Goal: Transaction & Acquisition: Obtain resource

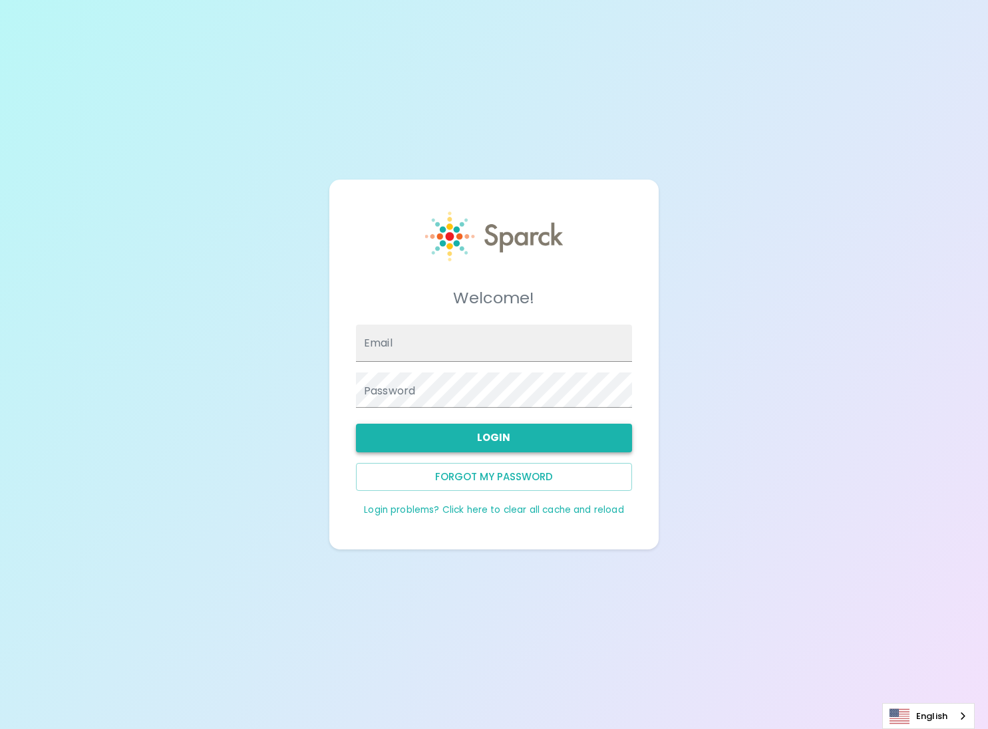
type input "amberharvey@theluxergroup.com"
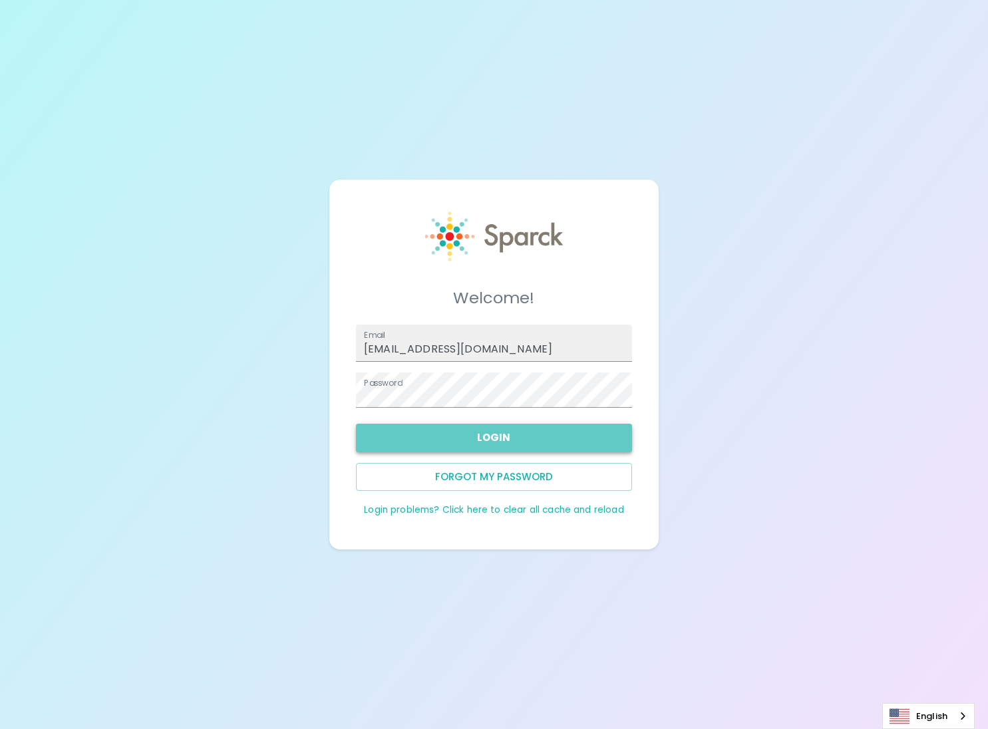
click at [476, 439] on button "Login" at bounding box center [494, 438] width 276 height 28
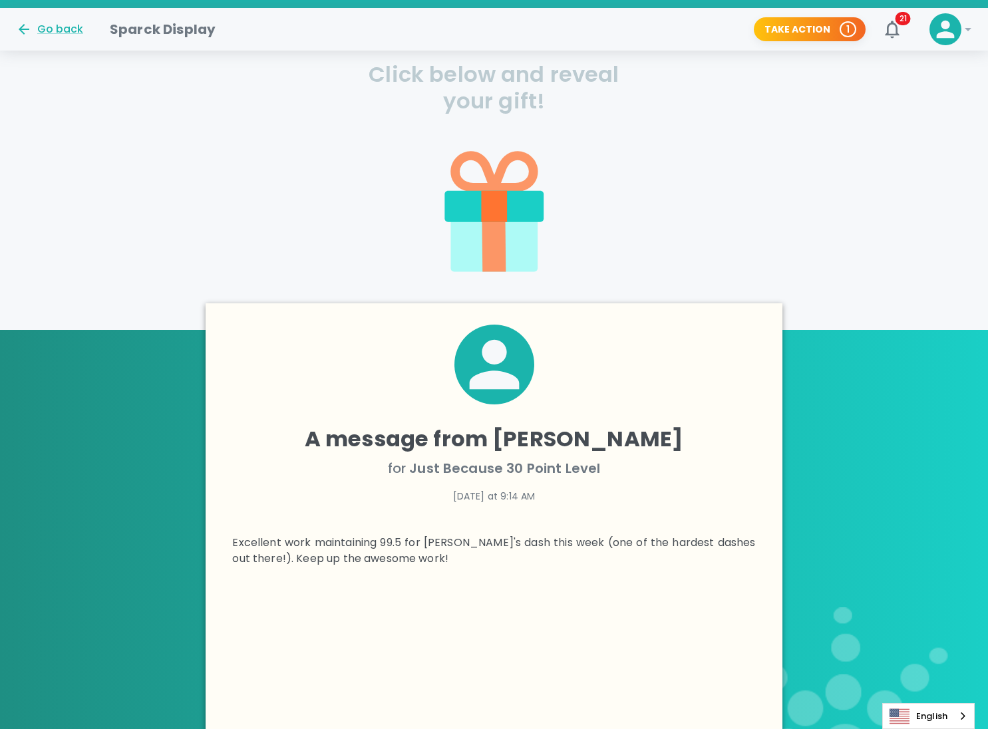
scroll to position [296, 0]
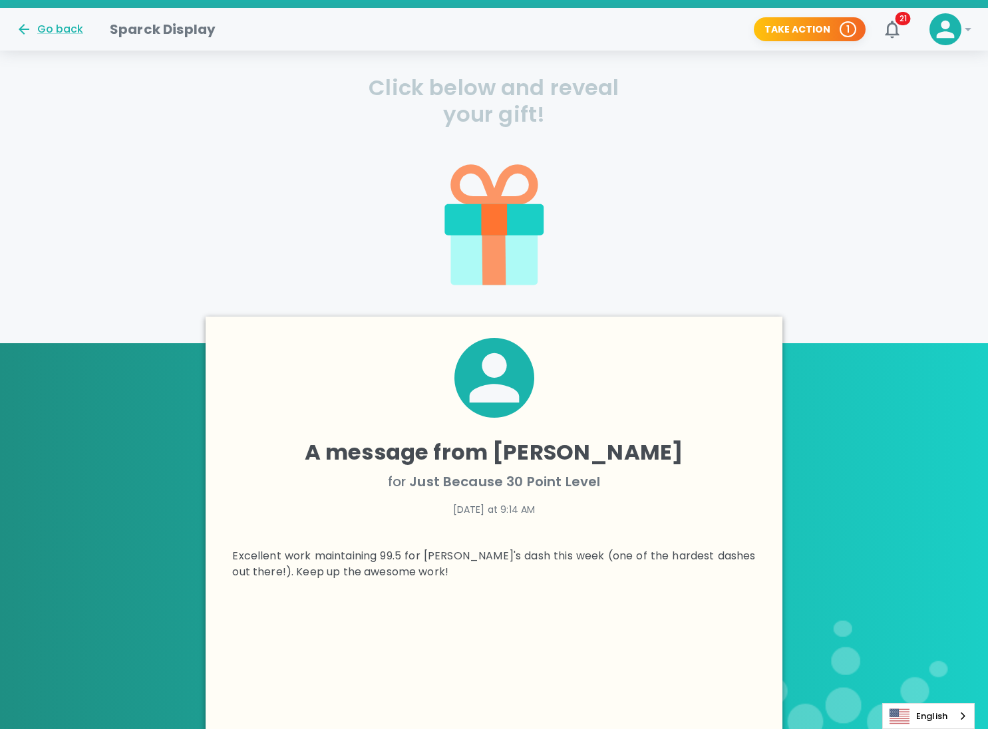
click at [504, 126] on icon at bounding box center [494, 154] width 283 height 283
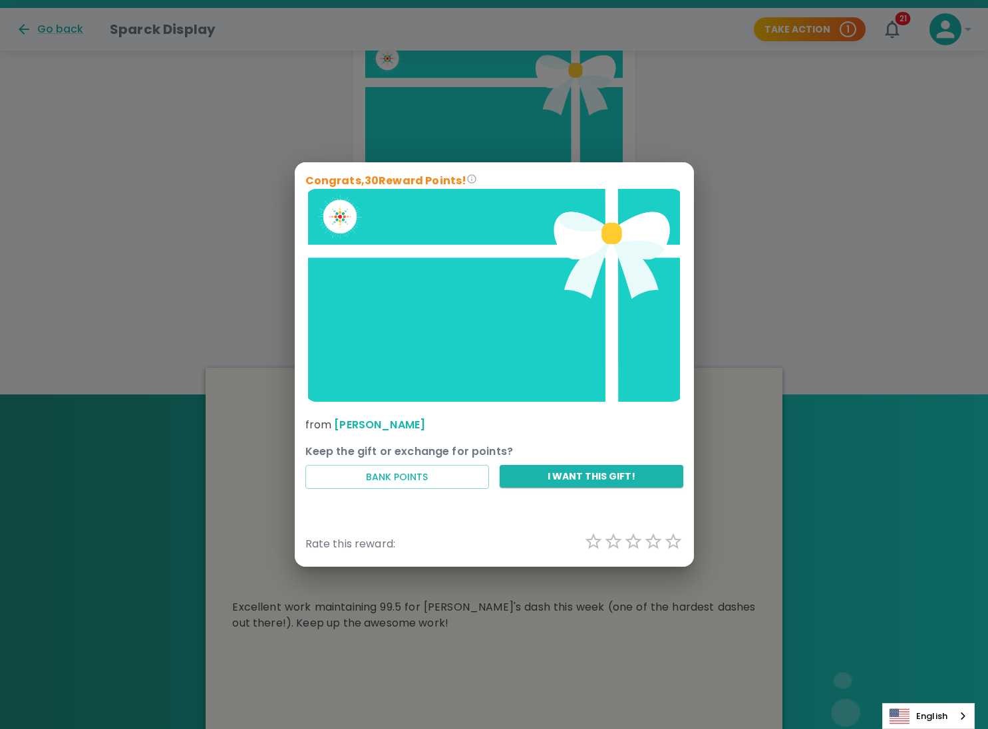
click at [342, 220] on img at bounding box center [494, 295] width 378 height 213
click at [562, 479] on button "I want this gift!" at bounding box center [592, 476] width 184 height 23
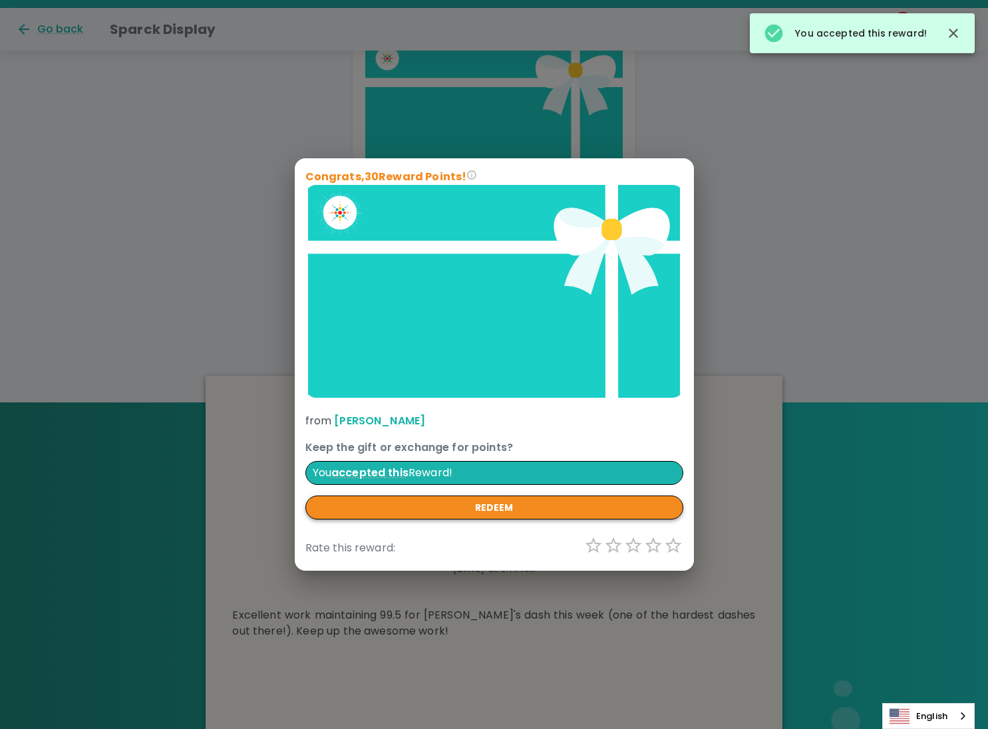
click at [491, 505] on button "redeem" at bounding box center [494, 508] width 378 height 25
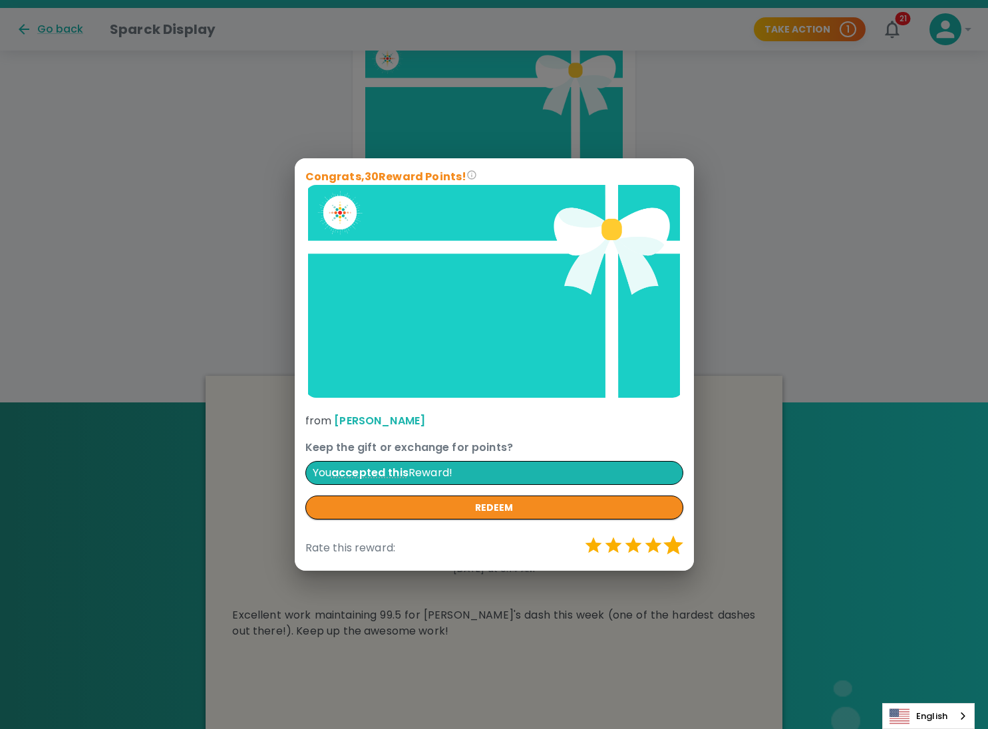
click at [674, 541] on label "5 Stars" at bounding box center [674, 546] width 20 height 20
click at [584, 536] on input "5 Stars" at bounding box center [583, 535] width 1 height 1
radio input "true"
click at [712, 158] on div "Congrats, 30 Reward Points! from David Chavez Keep the gift or exchange for poi…" at bounding box center [494, 364] width 988 height 729
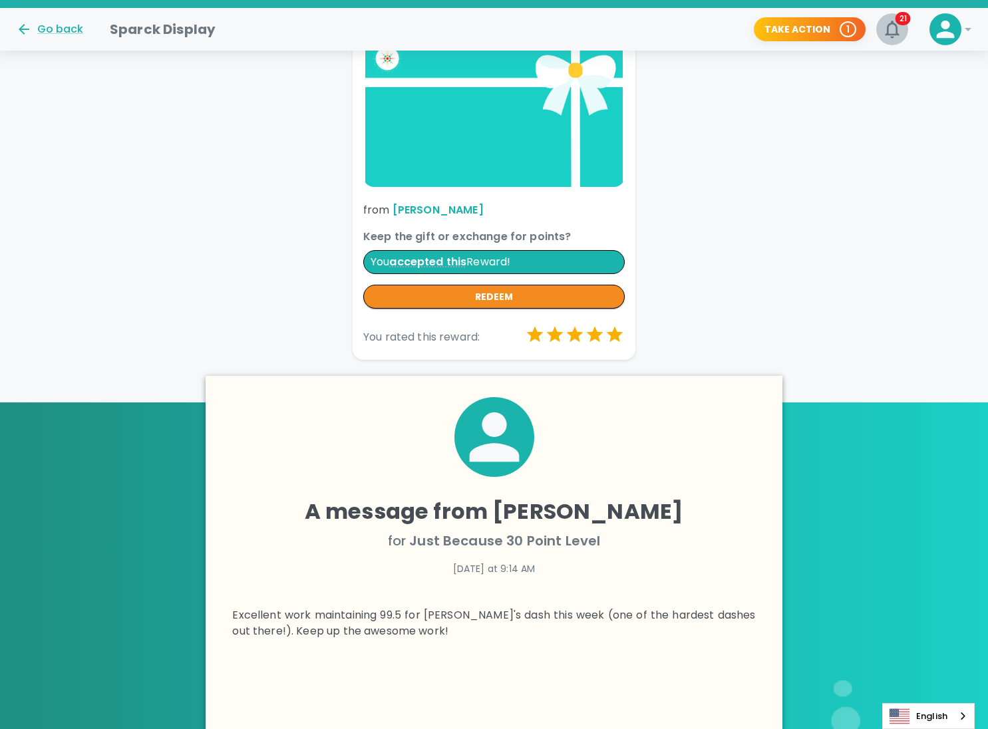
click at [889, 19] on span "21" at bounding box center [903, 18] width 15 height 13
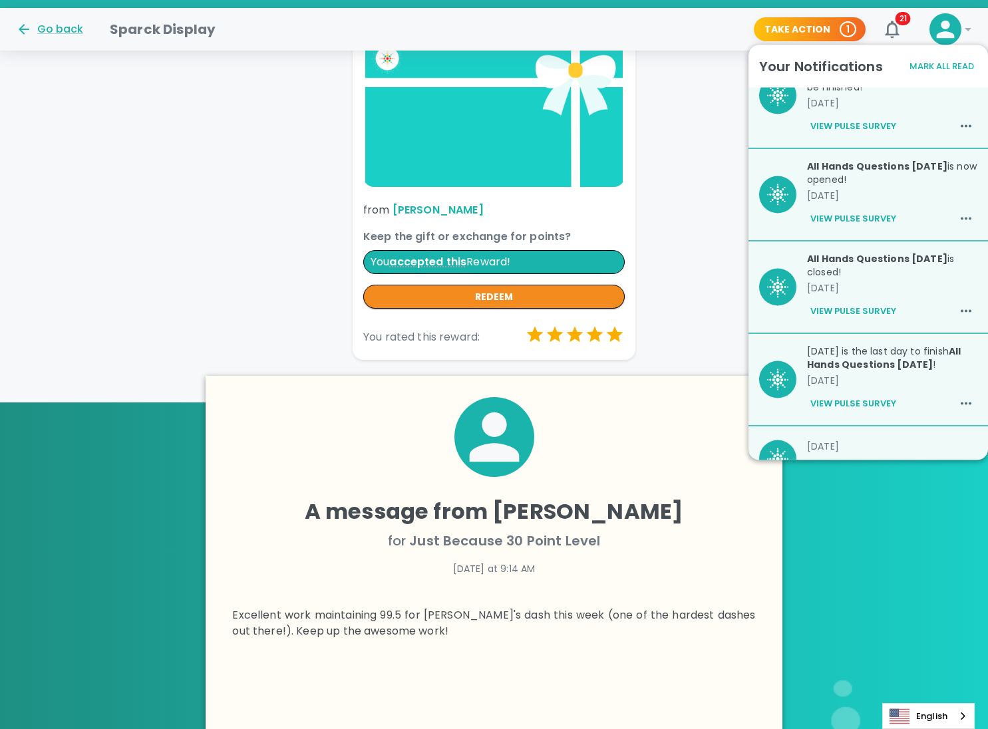
scroll to position [550, 0]
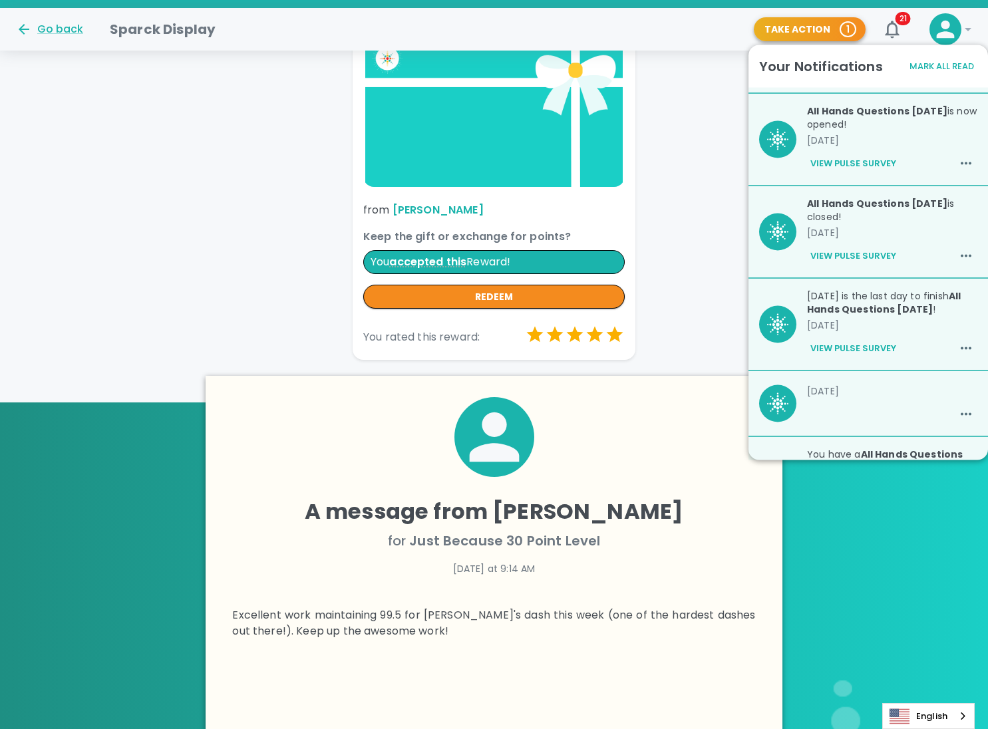
click at [828, 29] on button "Take Action 1" at bounding box center [810, 29] width 112 height 25
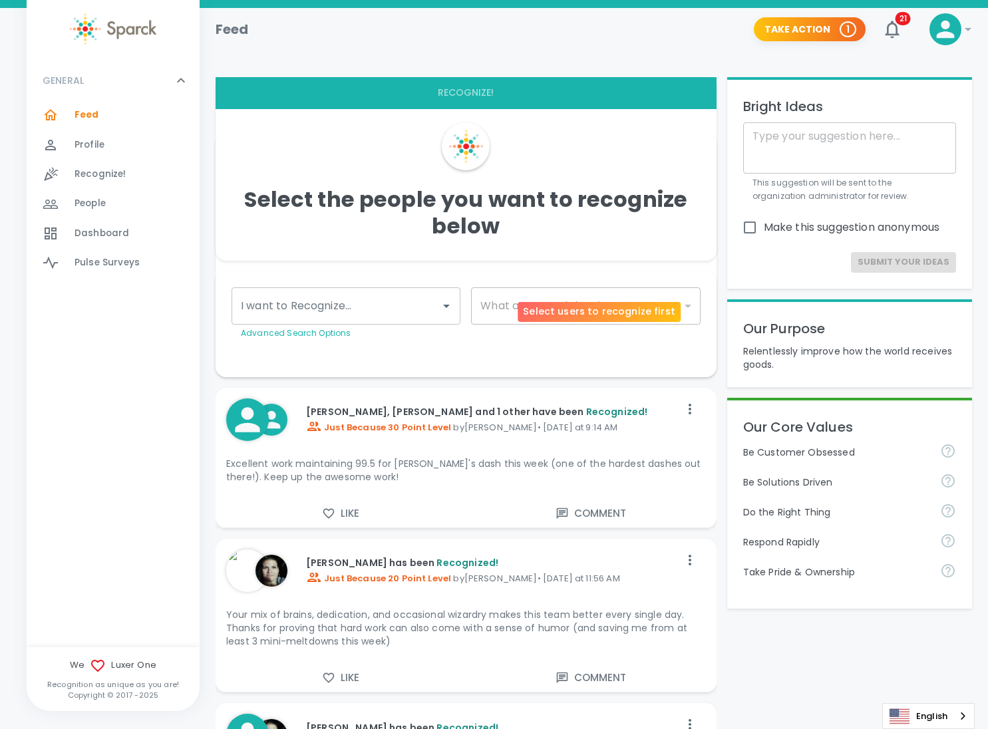
click at [510, 288] on div "​" at bounding box center [585, 306] width 229 height 37
click at [686, 288] on div "​" at bounding box center [585, 306] width 229 height 37
click at [600, 226] on div "Select the people you want to recognize below" at bounding box center [466, 197] width 501 height 128
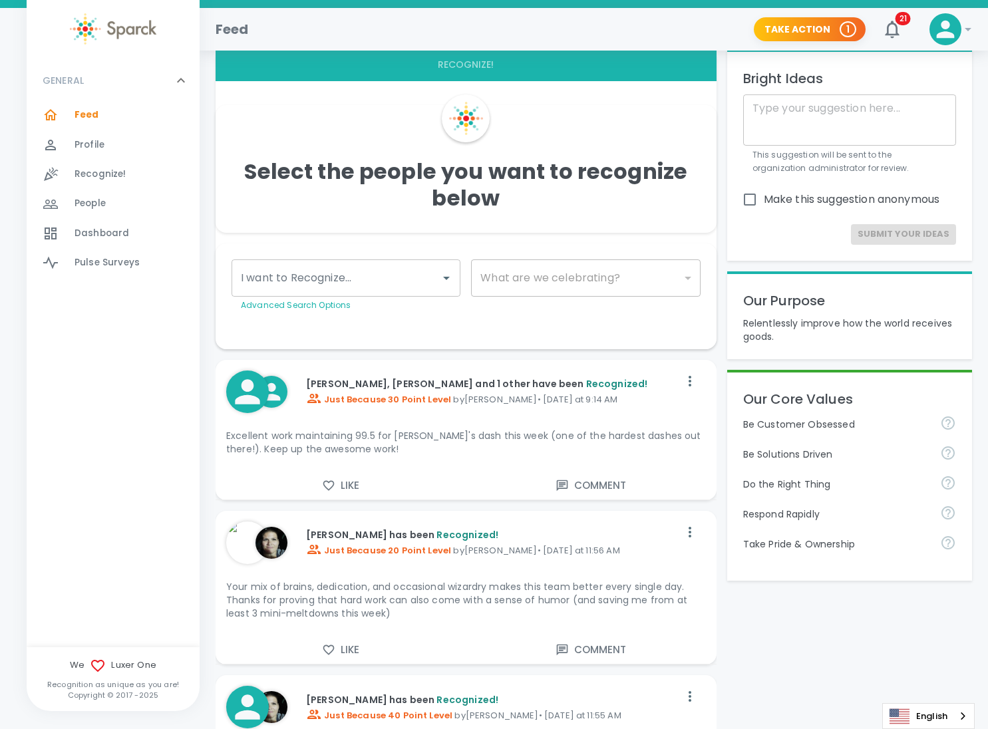
scroll to position [31, 0]
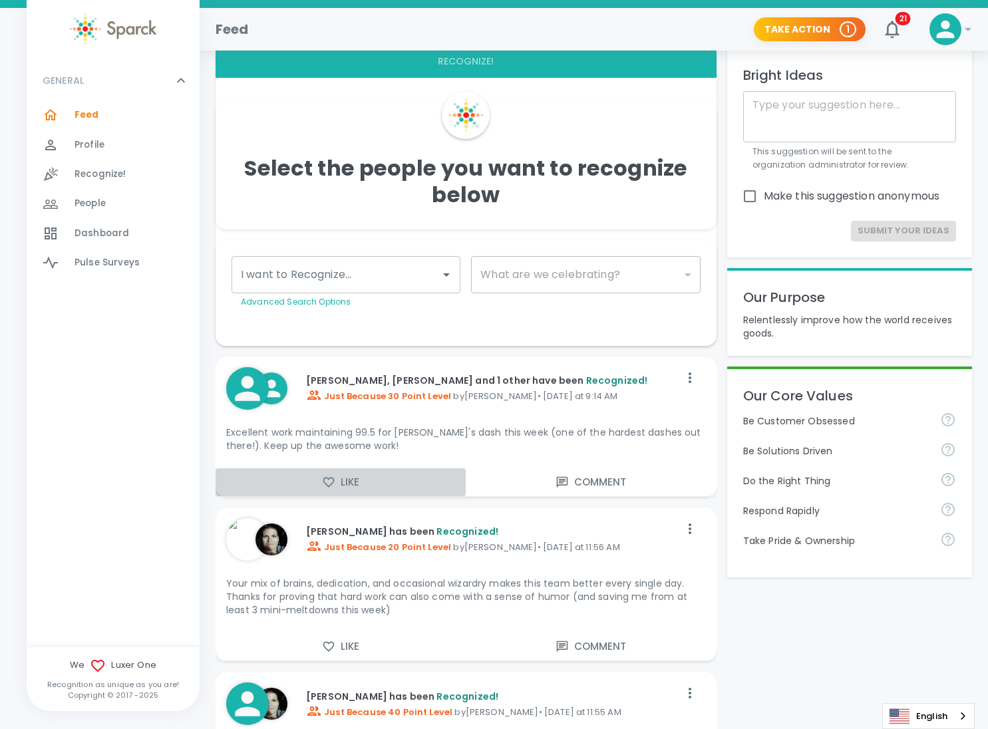
click at [369, 469] on button "Like" at bounding box center [341, 483] width 250 height 28
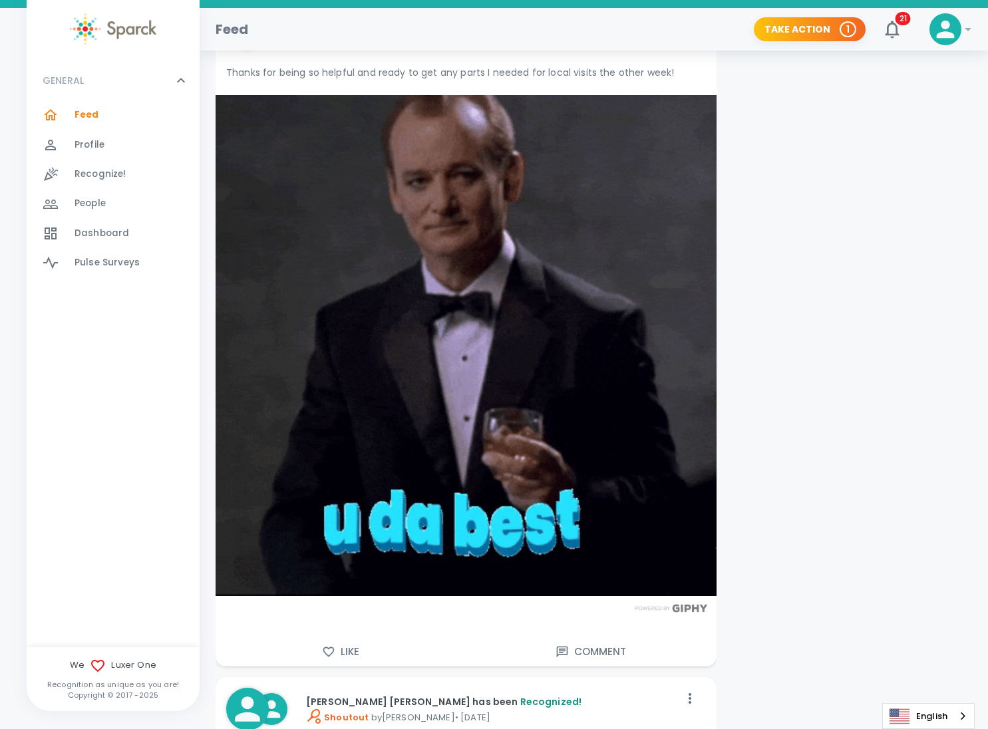
scroll to position [5333, 0]
